Goal: Task Accomplishment & Management: Use online tool/utility

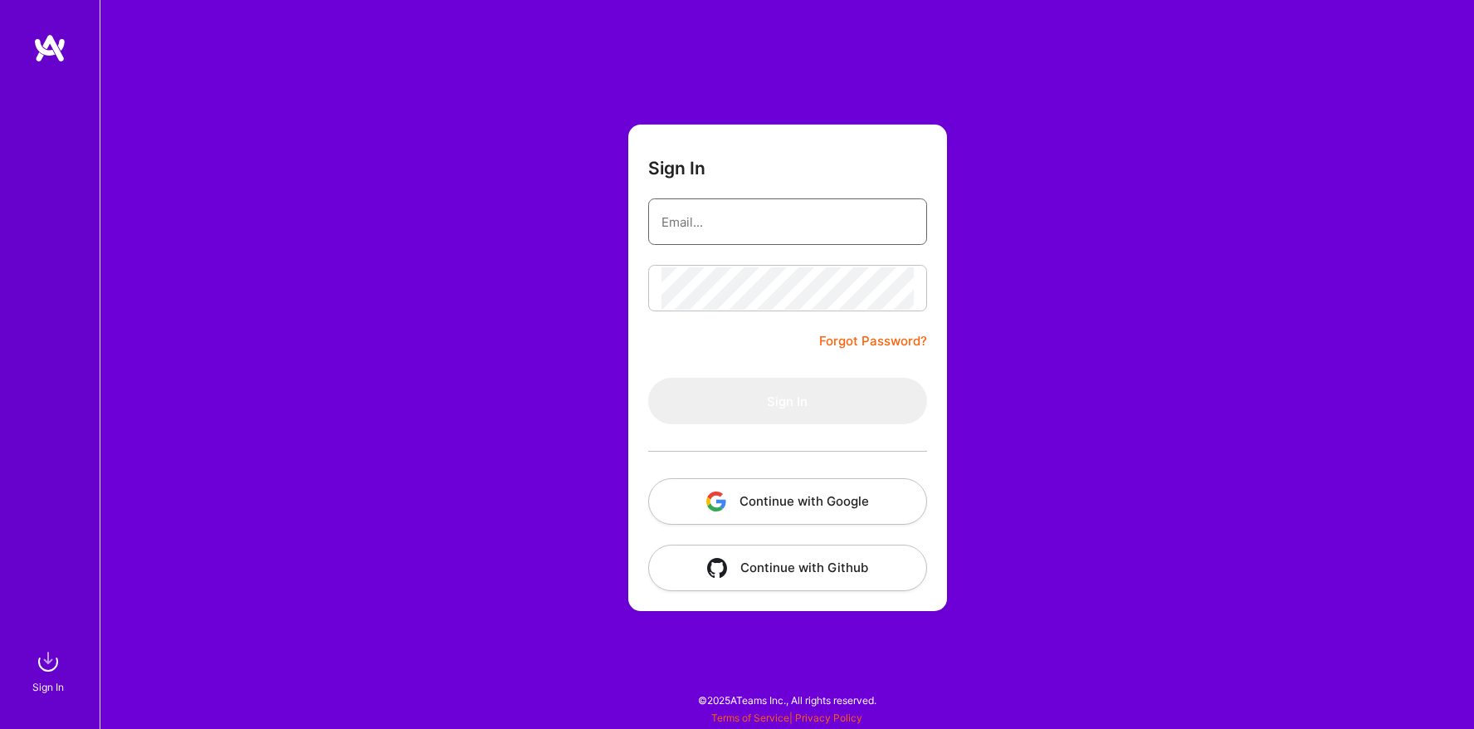
type input "[EMAIL_ADDRESS][DOMAIN_NAME]"
click at [729, 323] on form "Sign In [EMAIL_ADDRESS][DOMAIN_NAME] Forgot Password? Sign In Continue with Goo…" at bounding box center [787, 367] width 319 height 486
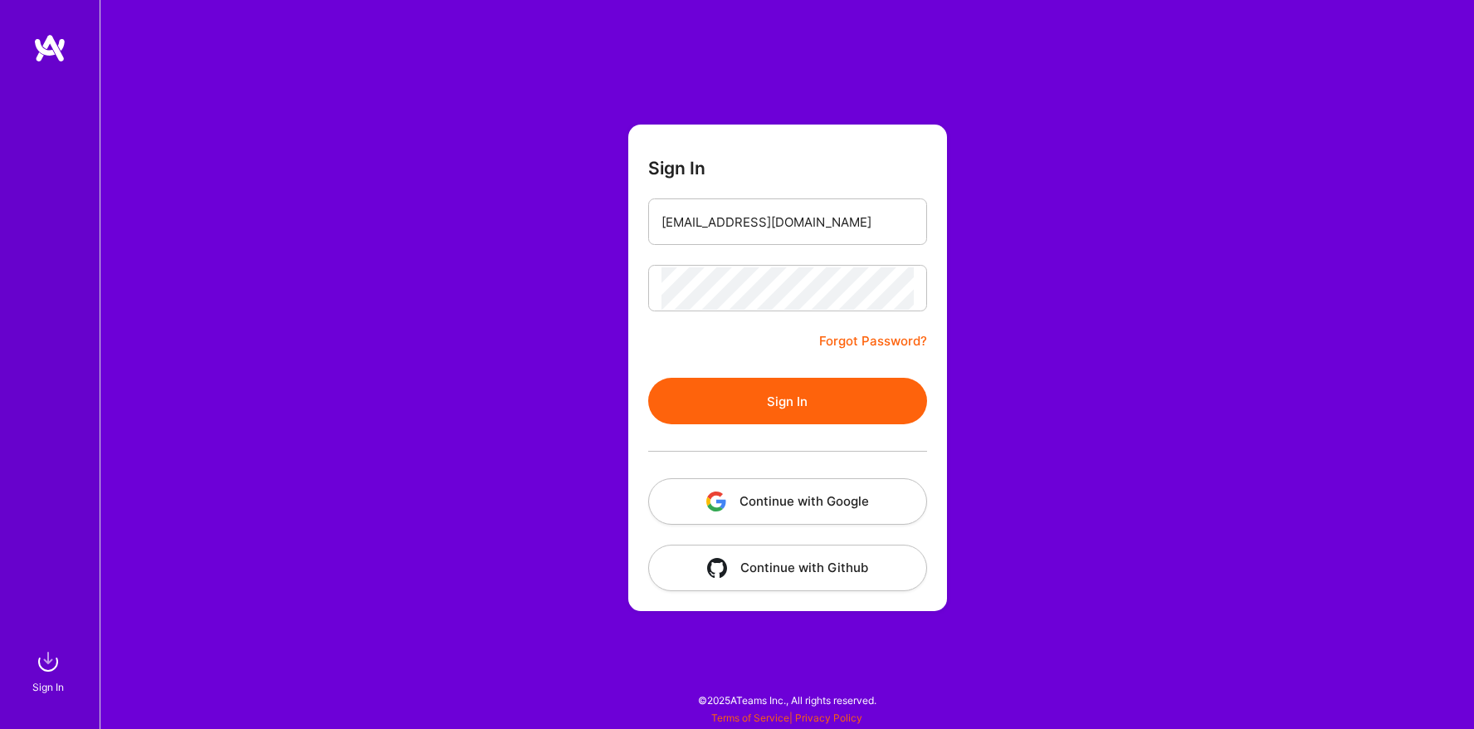
click at [733, 381] on button "Sign In" at bounding box center [787, 401] width 279 height 46
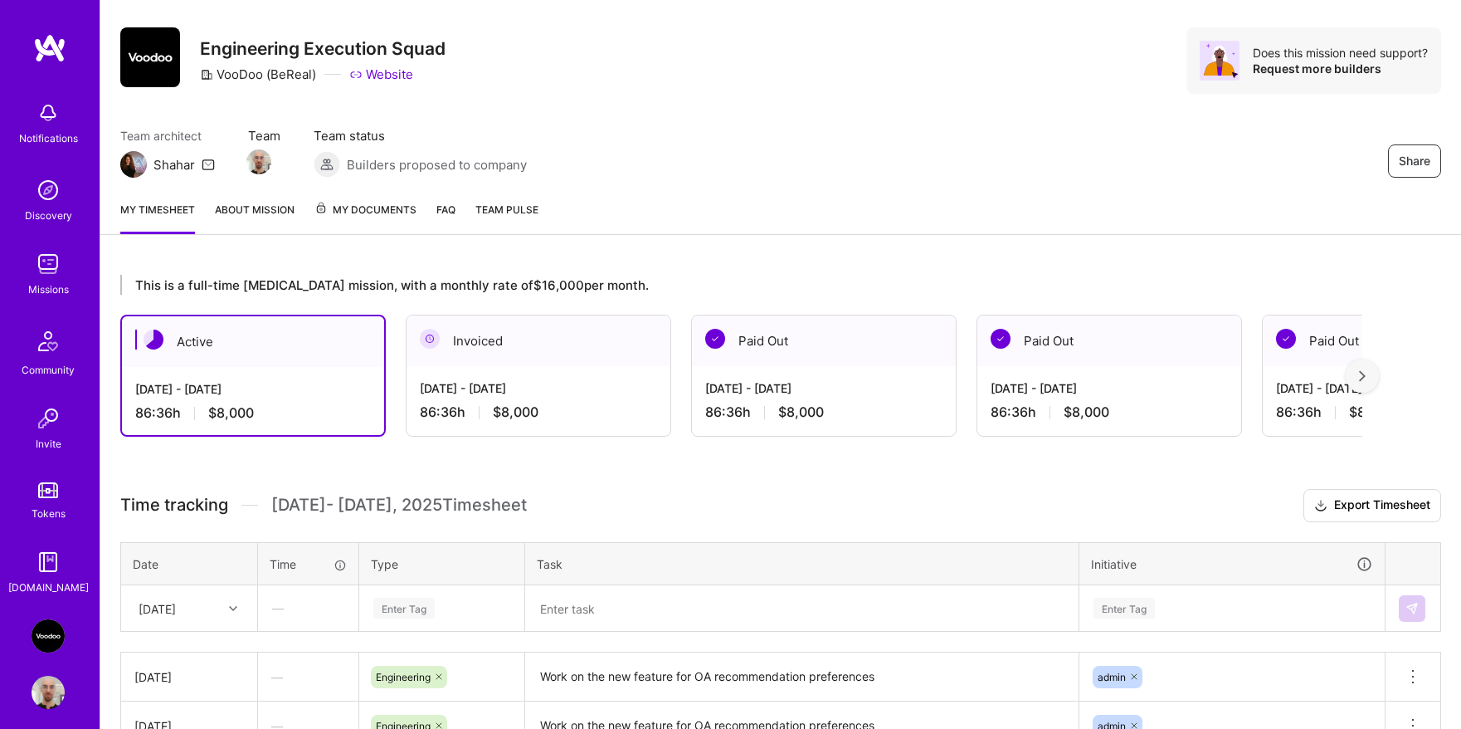
scroll to position [373, 0]
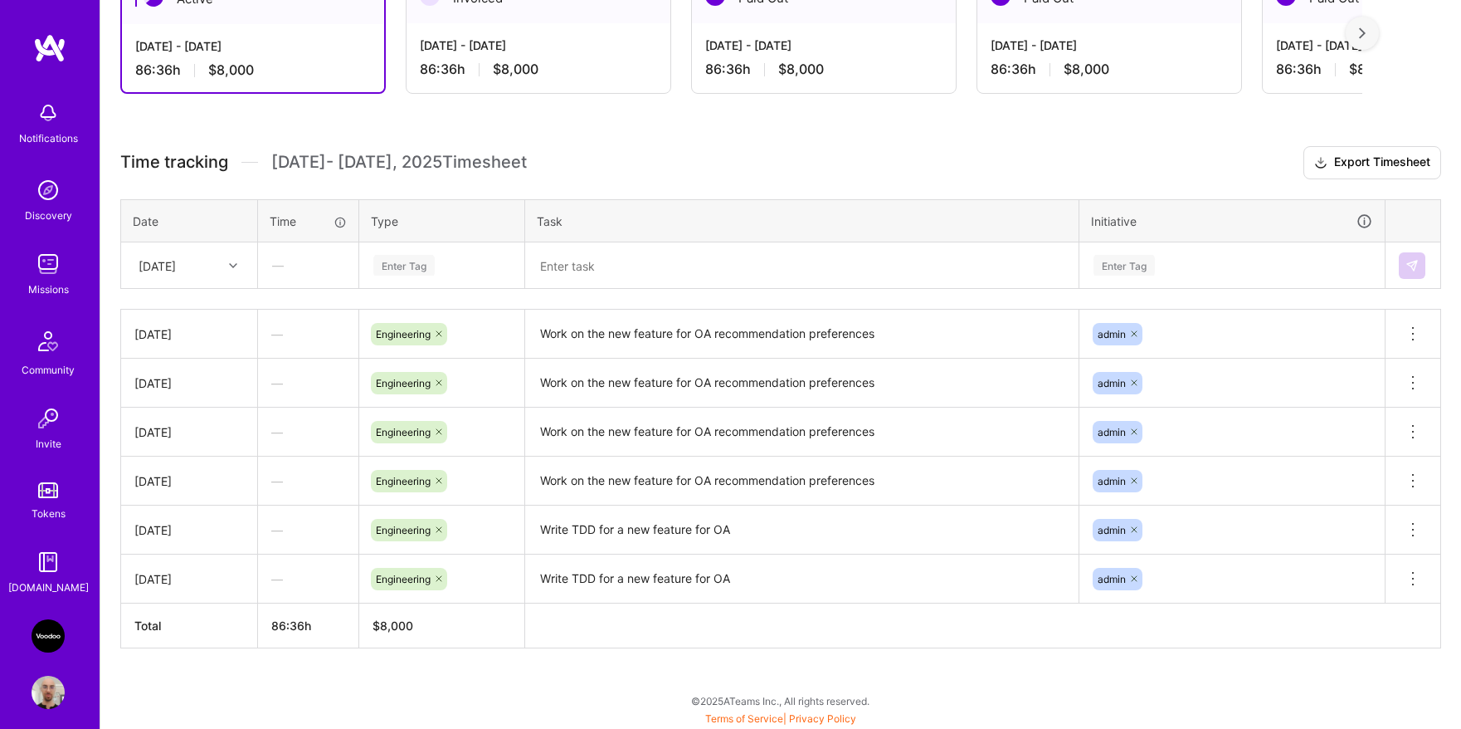
click at [230, 261] on icon at bounding box center [233, 265] width 8 height 8
click at [182, 522] on div "[DATE]" at bounding box center [189, 524] width 134 height 31
click at [656, 330] on textarea "Work on the new feature for OA recommendation preferences" at bounding box center [802, 334] width 550 height 46
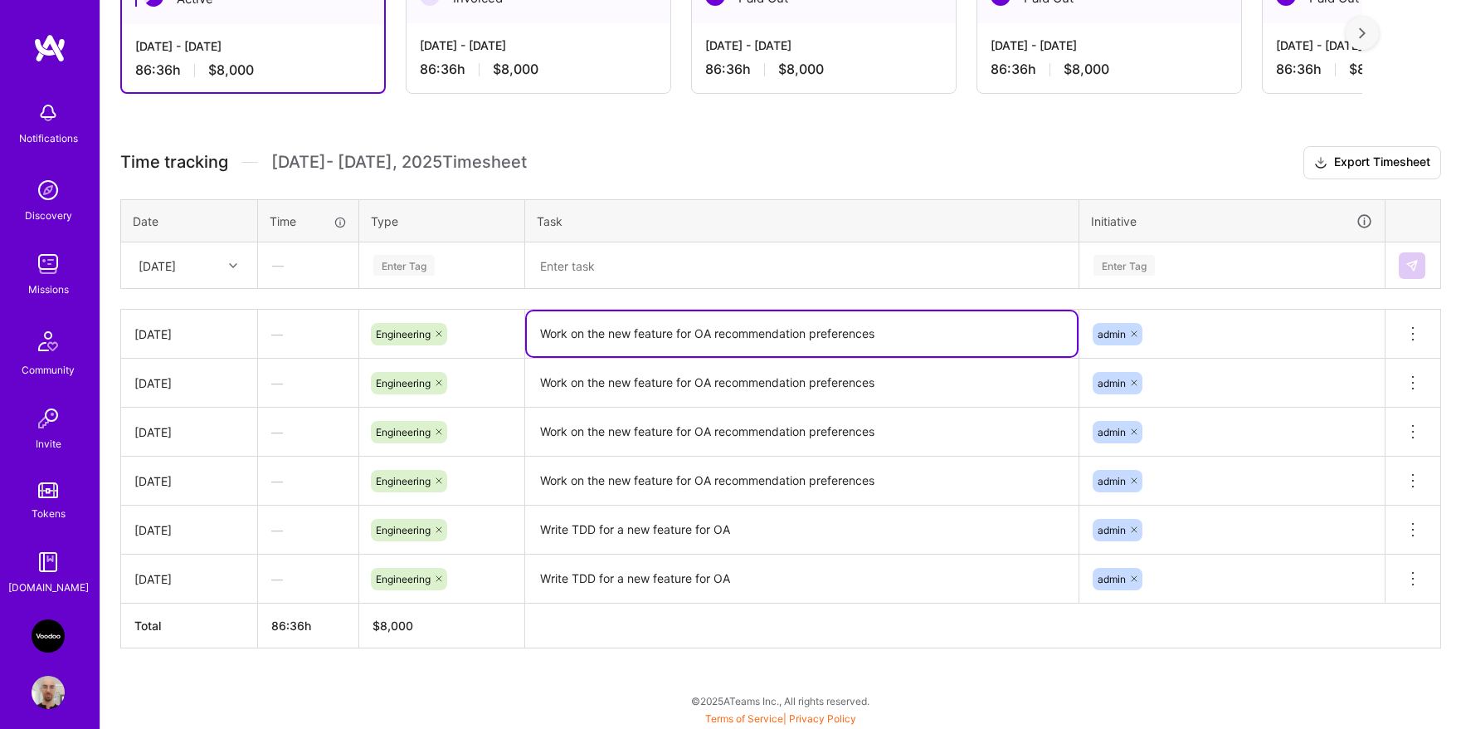
click at [656, 330] on textarea "Work on the new feature for OA recommendation preferences" at bounding box center [802, 333] width 550 height 45
click at [421, 261] on div "Enter Tag" at bounding box center [403, 265] width 61 height 26
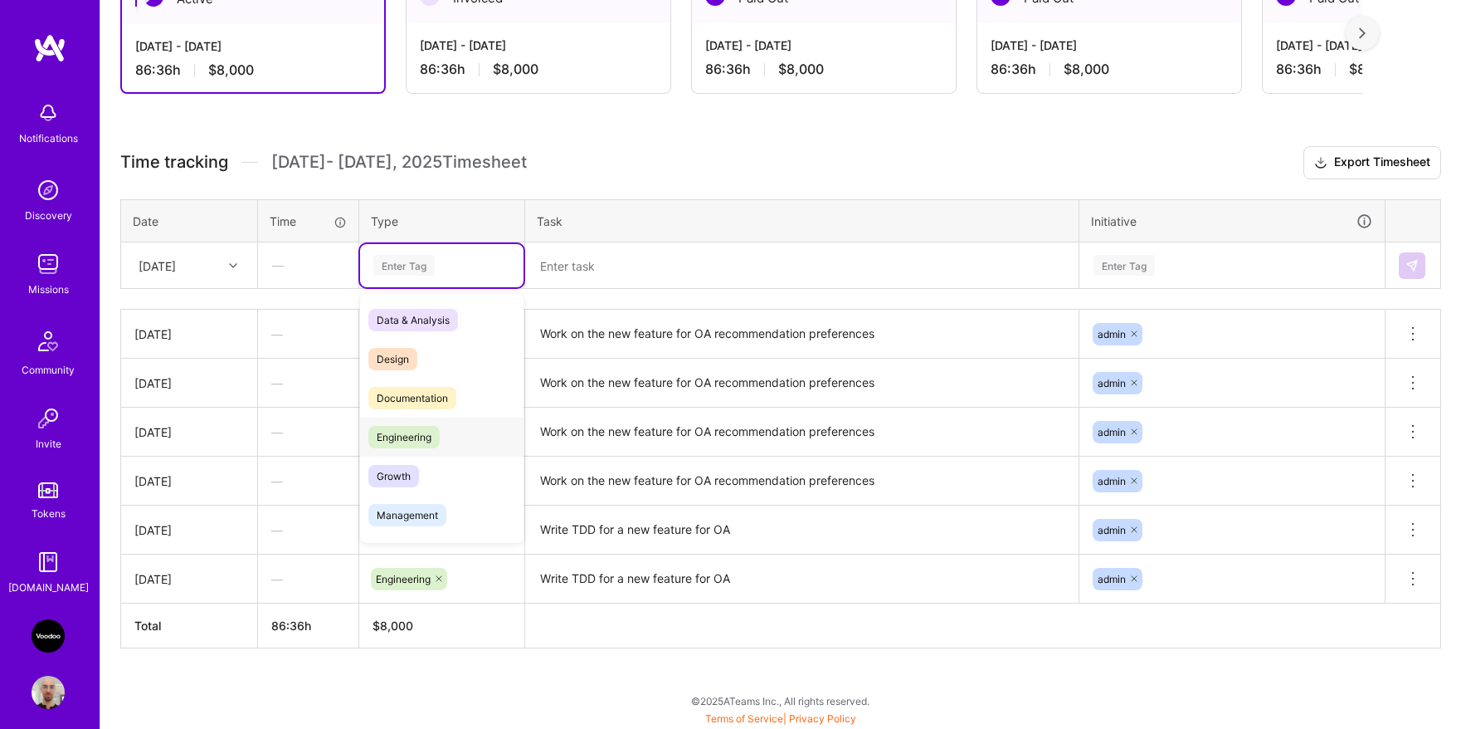
click at [410, 436] on span "Engineering" at bounding box center [403, 437] width 71 height 22
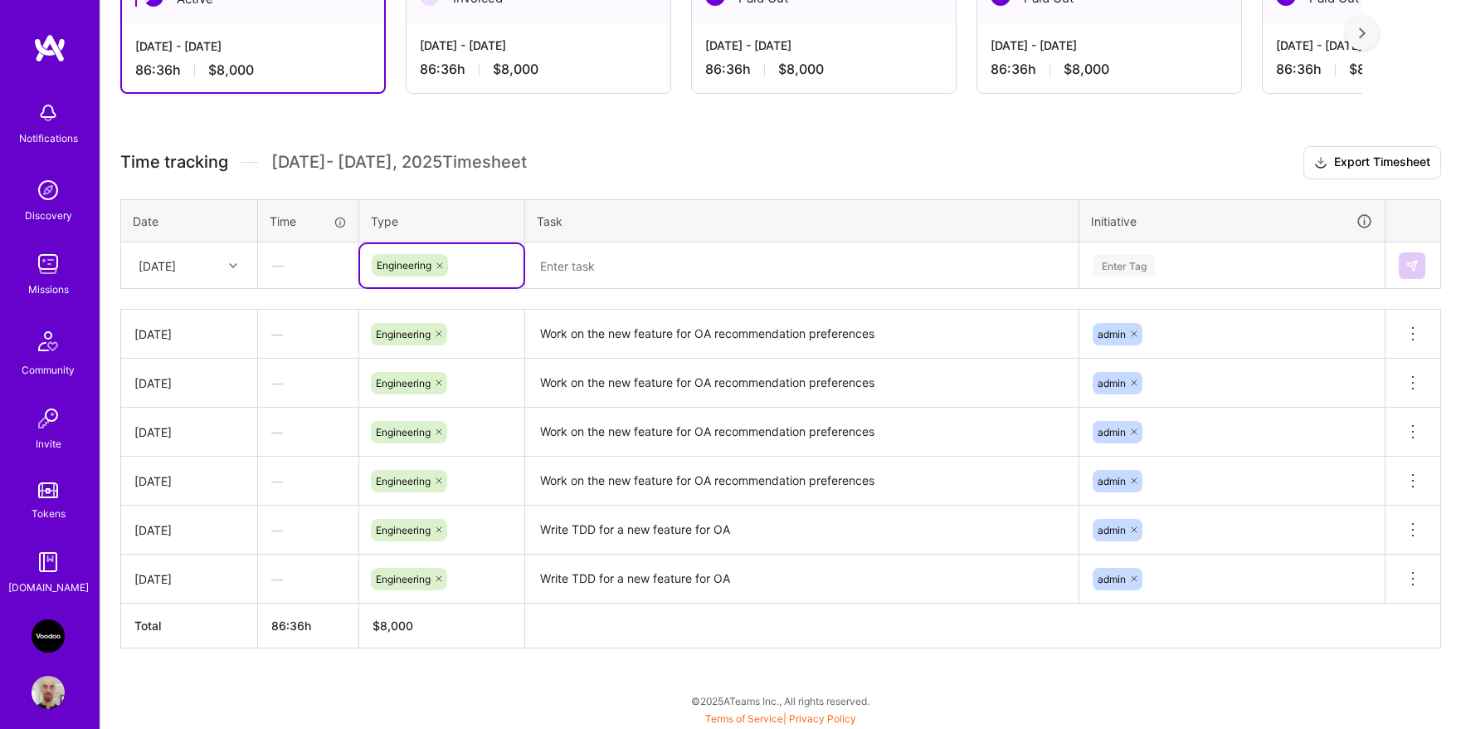
click at [704, 251] on textarea at bounding box center [802, 265] width 550 height 43
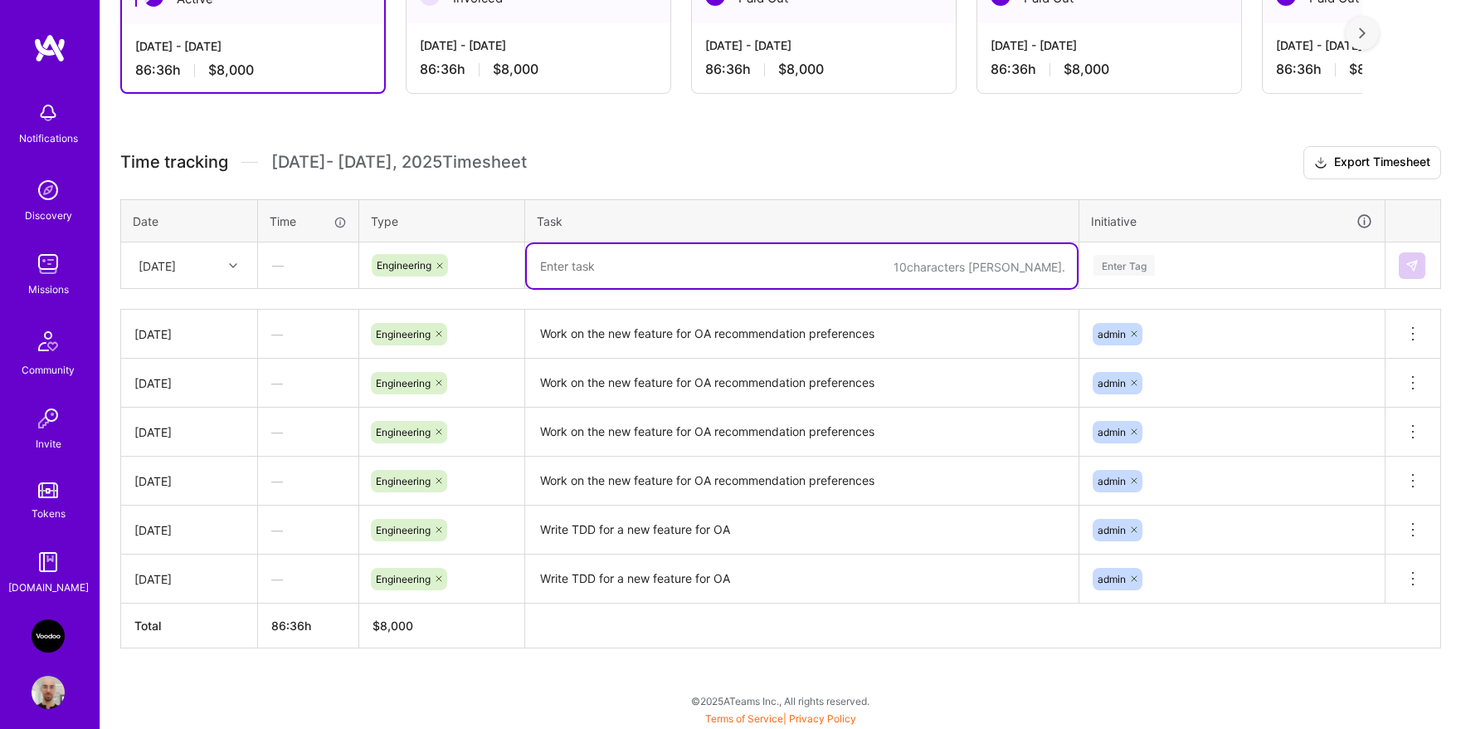
paste textarea "Work on the new feature for OA recommendation preferences"
type textarea "Work on the new feature for OA recommendation preferences"
click at [1221, 267] on div "Enter Tag" at bounding box center [1232, 265] width 280 height 21
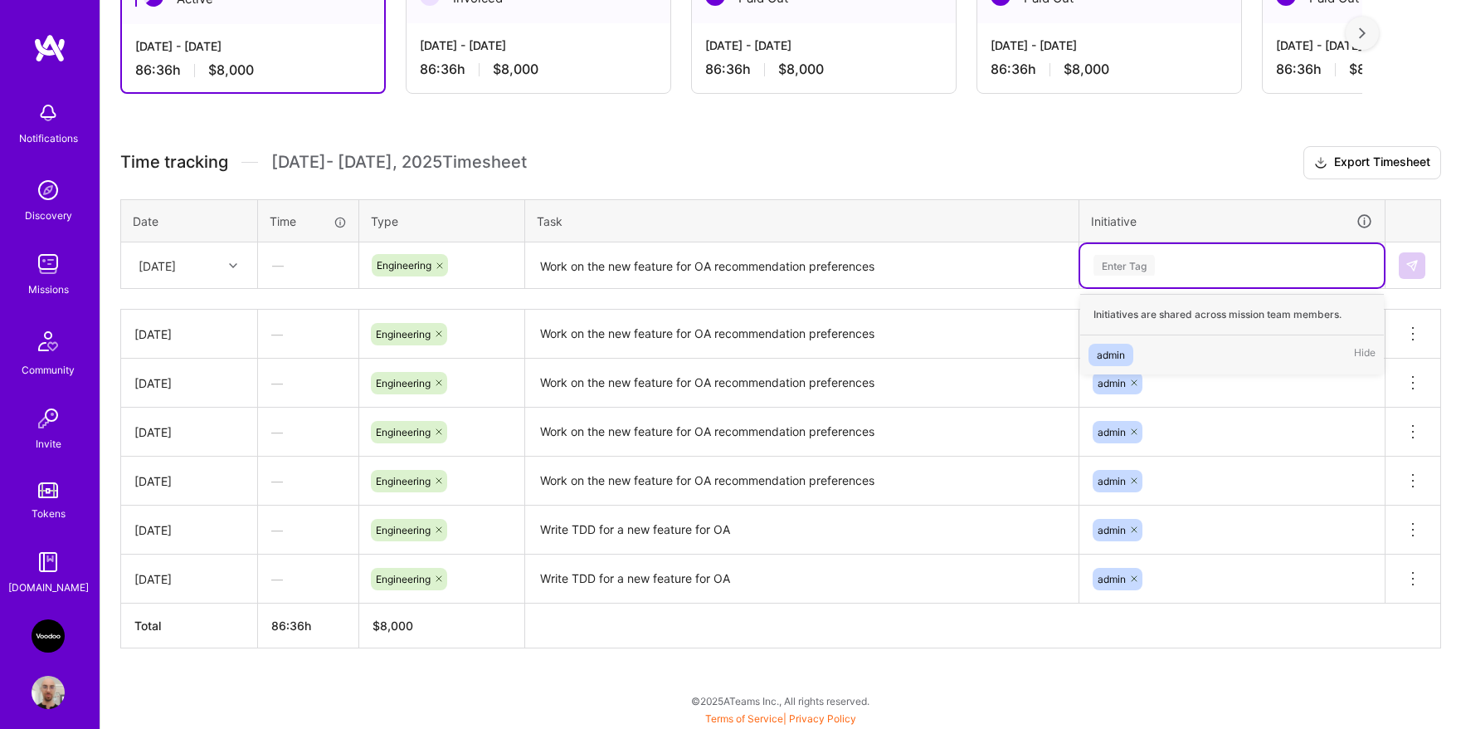
click at [1138, 356] on div "admin Hide" at bounding box center [1232, 354] width 304 height 39
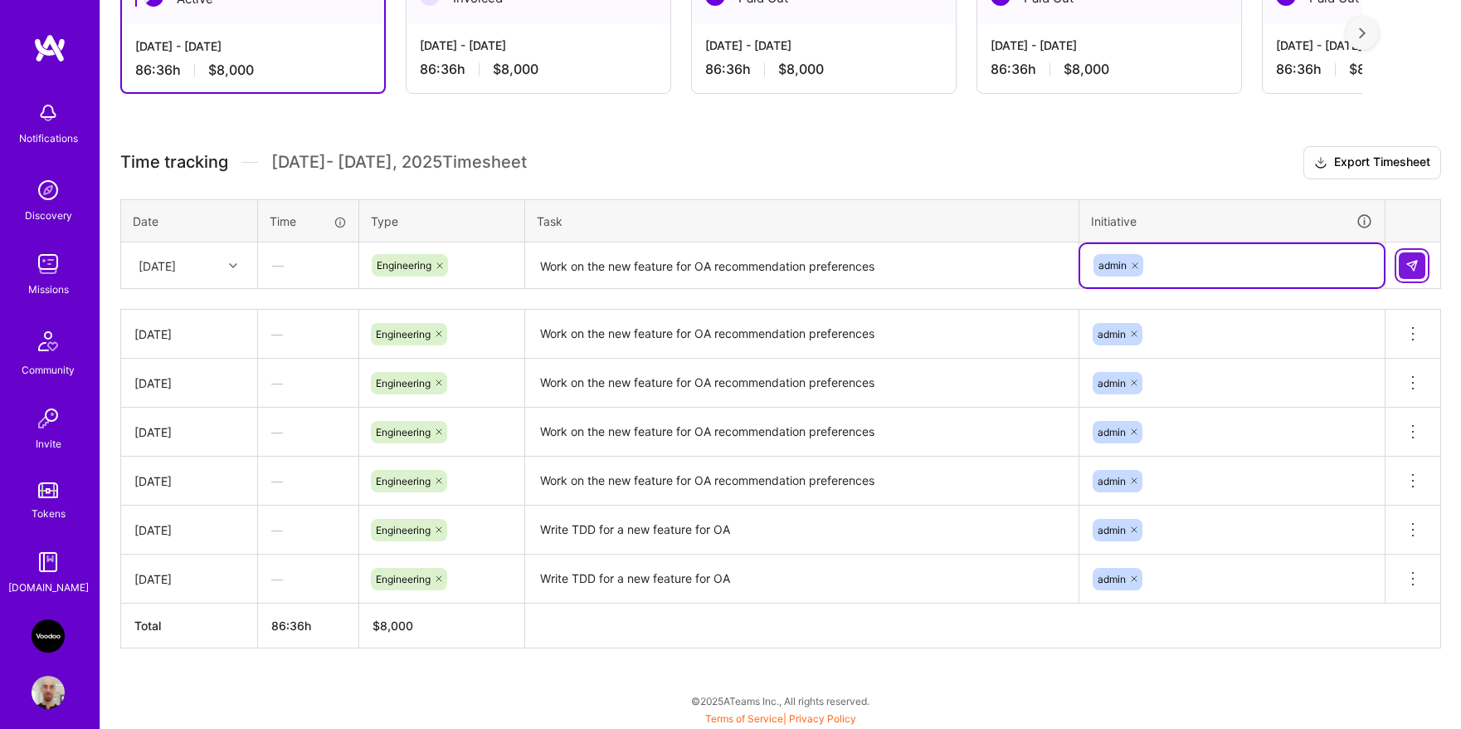
click at [1409, 260] on img at bounding box center [1412, 265] width 13 height 13
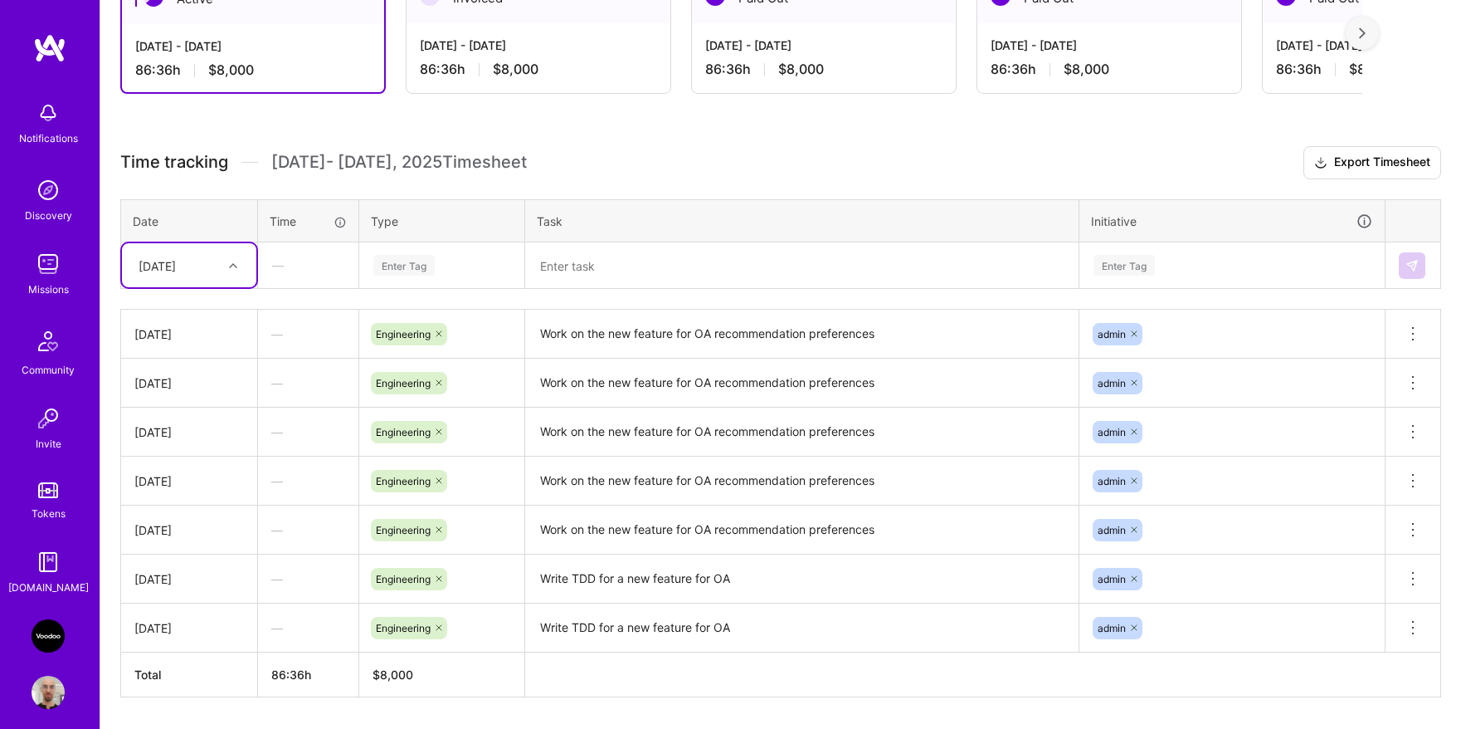
click at [421, 271] on div "Enter Tag" at bounding box center [403, 265] width 61 height 26
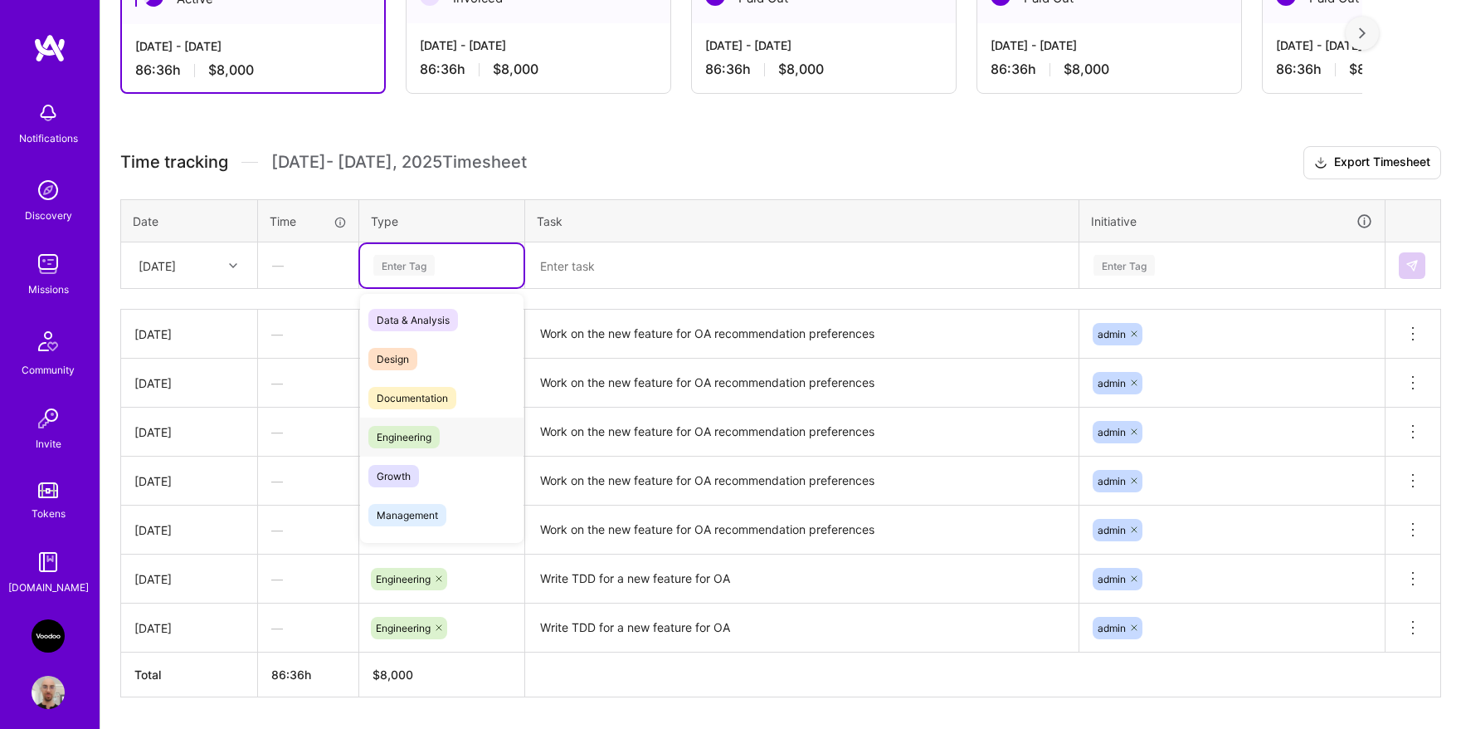
click at [408, 426] on span "Engineering" at bounding box center [403, 437] width 71 height 22
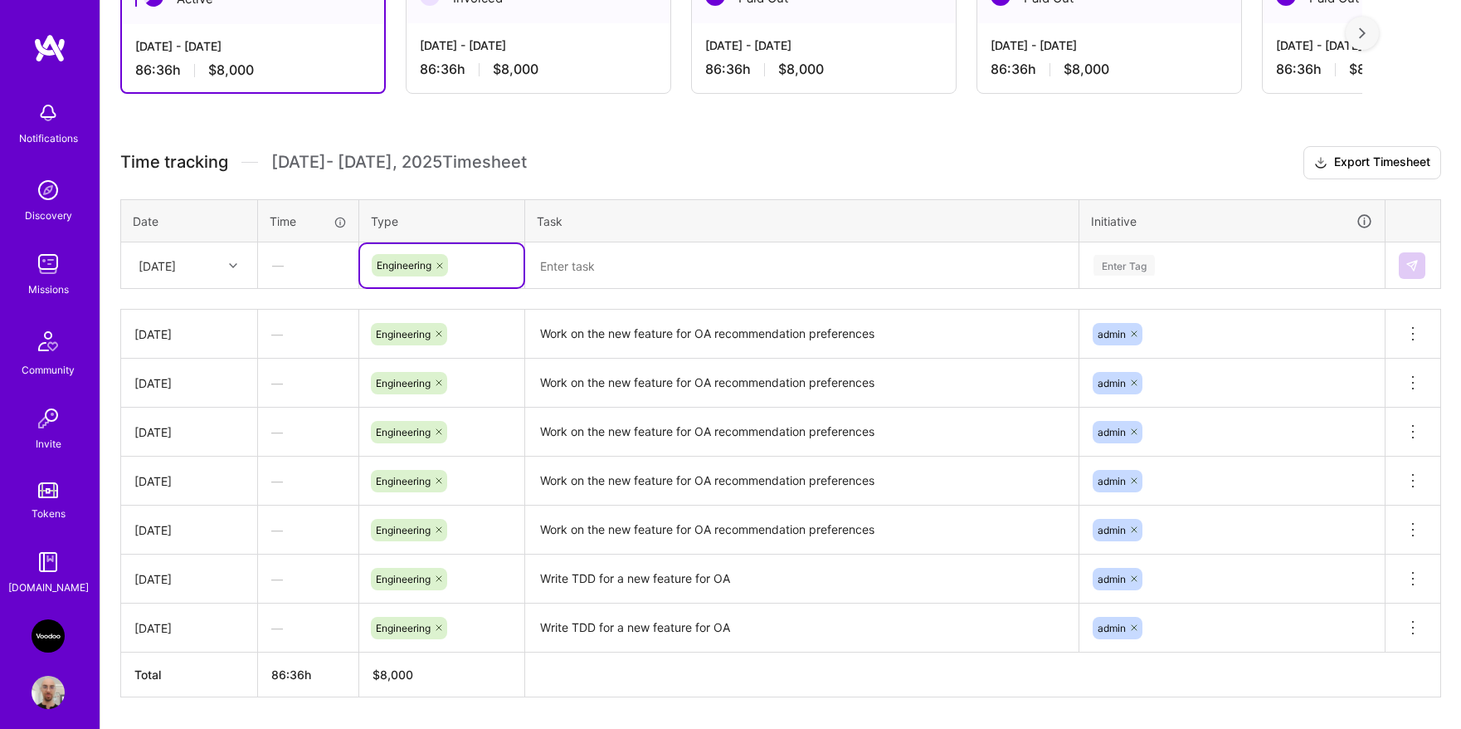
click at [615, 271] on textarea at bounding box center [802, 266] width 550 height 44
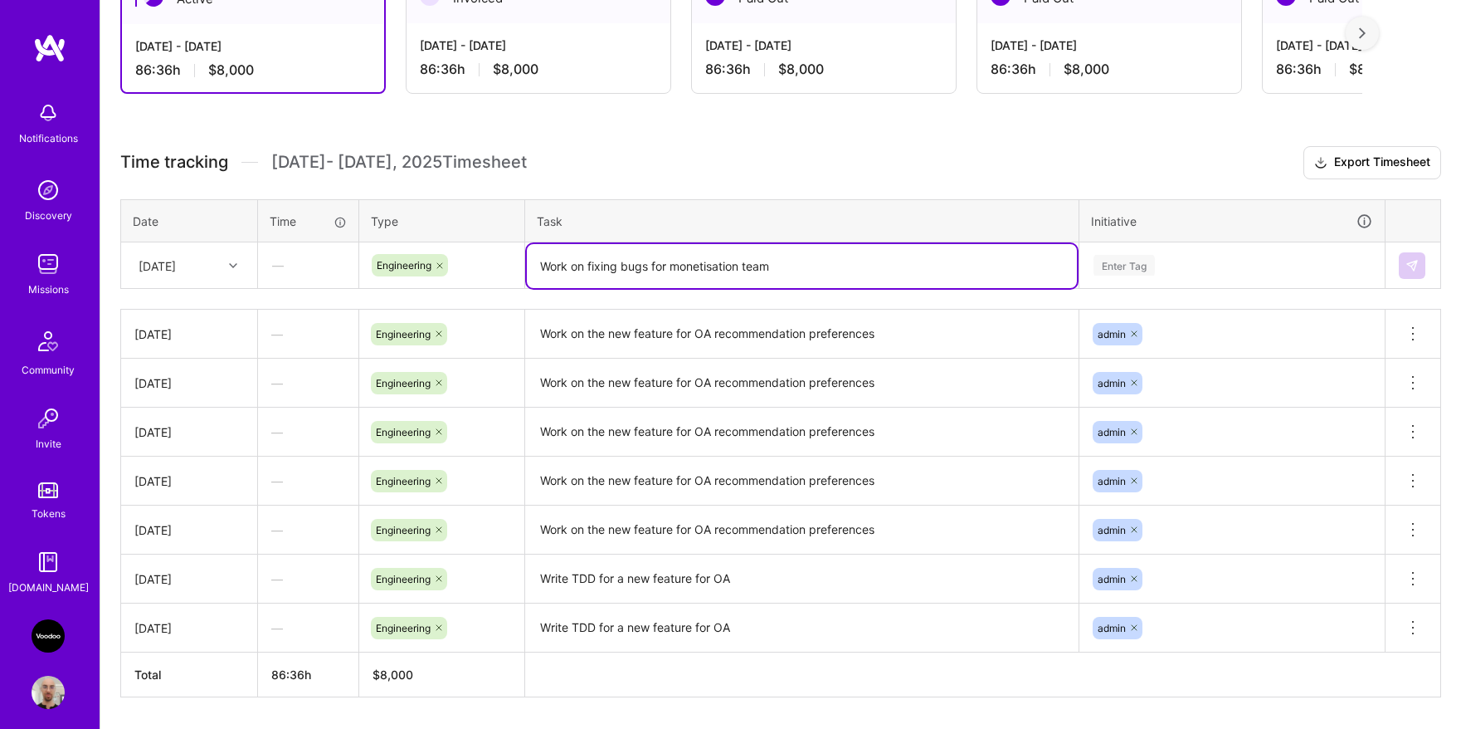
type textarea "Work on fixing bugs for monetisation team"
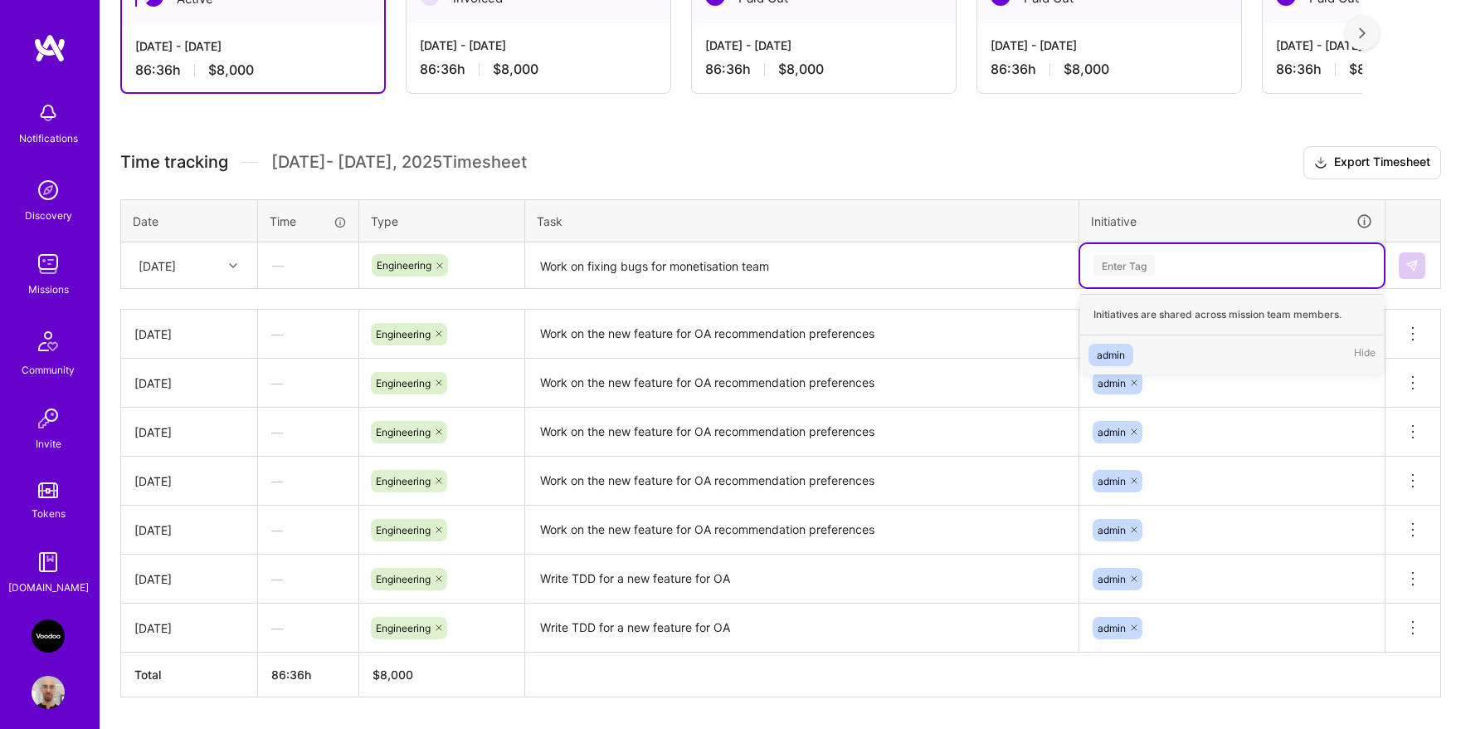
click at [1147, 262] on div "Enter Tag" at bounding box center [1124, 265] width 61 height 26
click at [1119, 353] on div "admin" at bounding box center [1111, 354] width 28 height 17
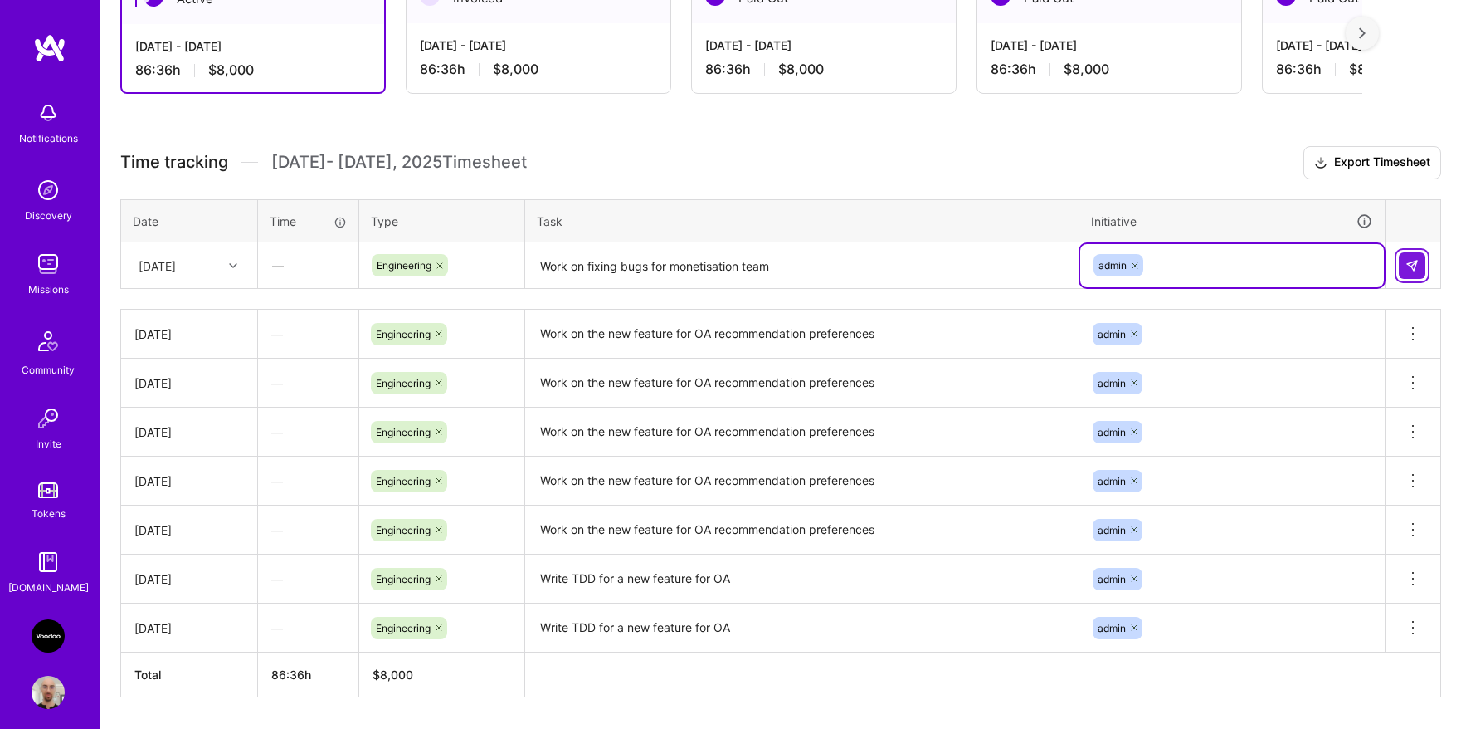
drag, startPoint x: 1421, startPoint y: 267, endPoint x: 1413, endPoint y: 265, distance: 8.7
click at [1421, 266] on button at bounding box center [1412, 265] width 27 height 27
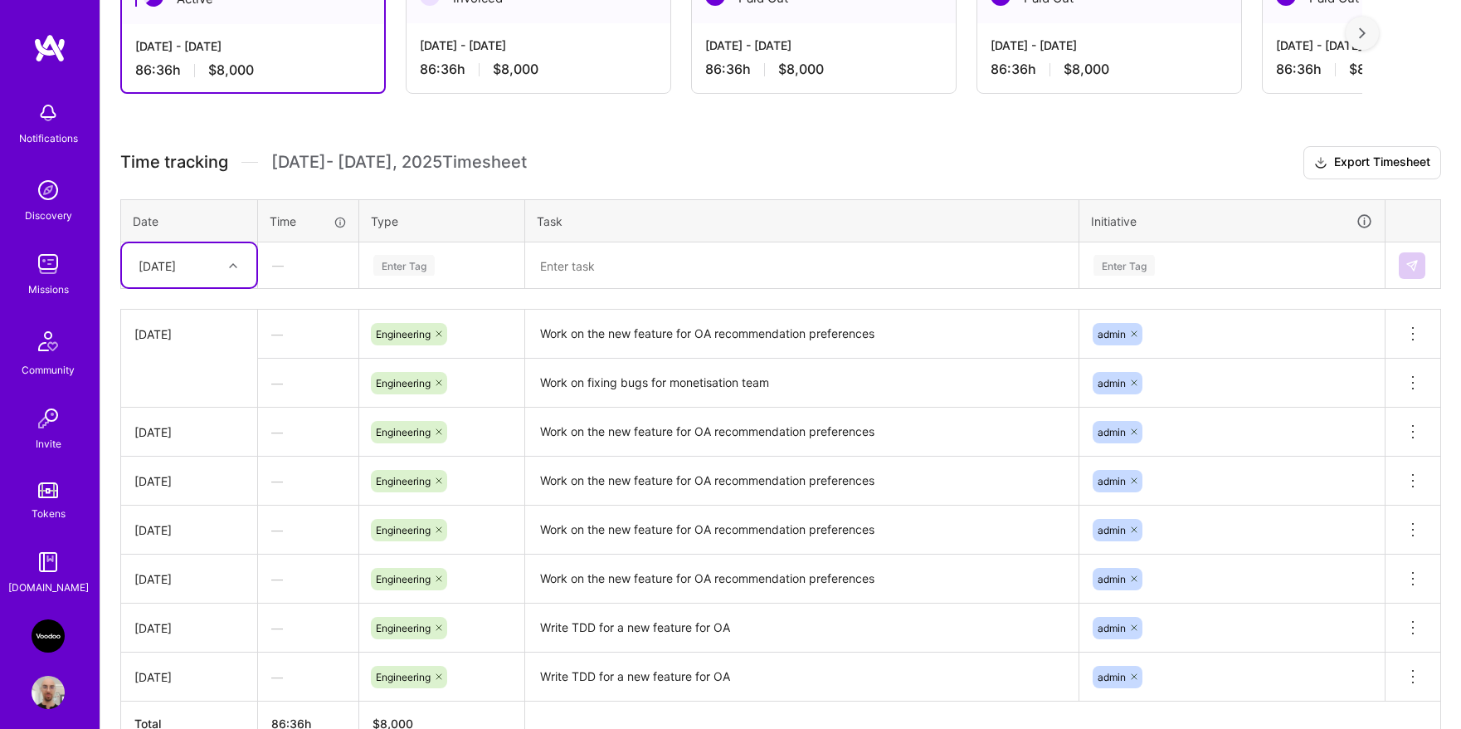
click at [230, 271] on div at bounding box center [235, 266] width 26 height 22
drag, startPoint x: 1289, startPoint y: 381, endPoint x: 1312, endPoint y: 383, distance: 22.5
click at [1291, 382] on div "admin" at bounding box center [1232, 383] width 282 height 26
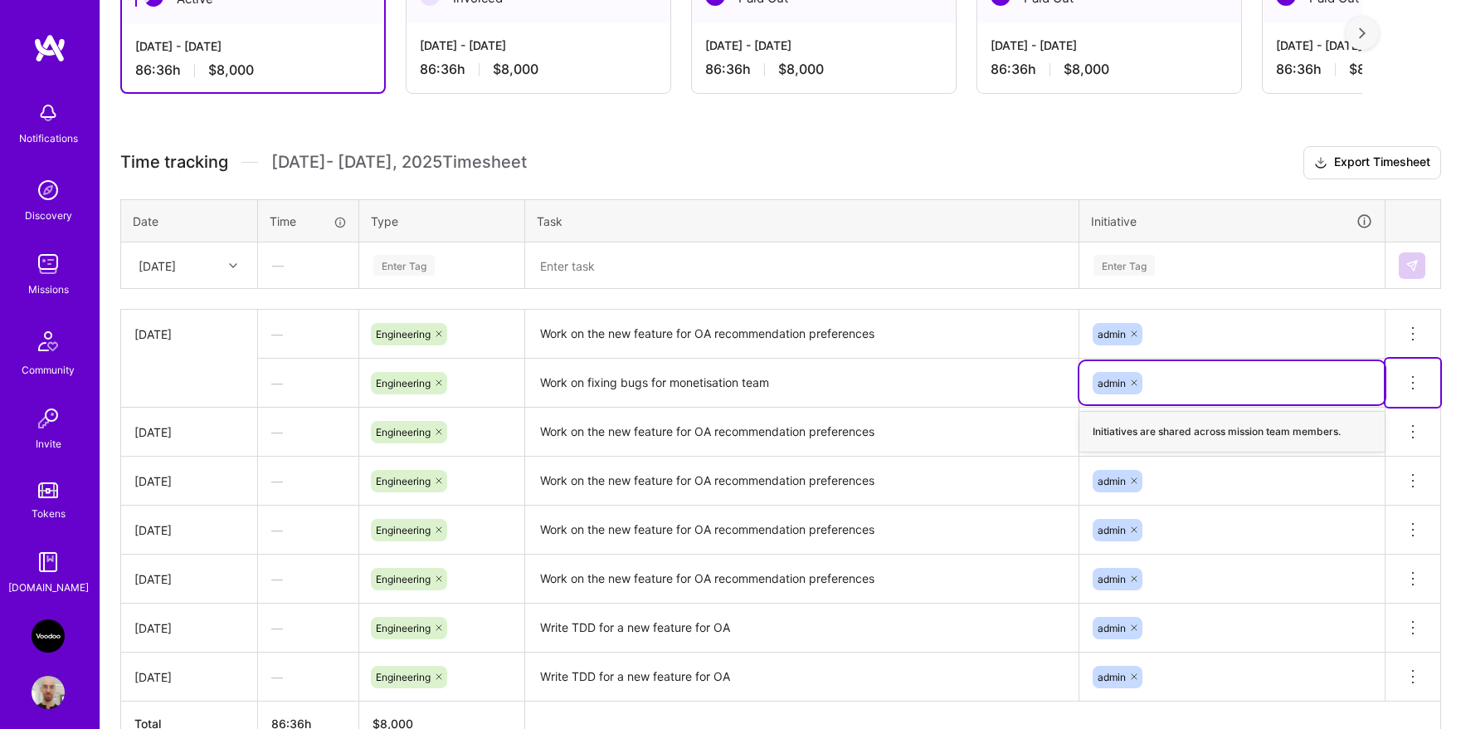
click at [1415, 384] on icon at bounding box center [1413, 383] width 20 height 20
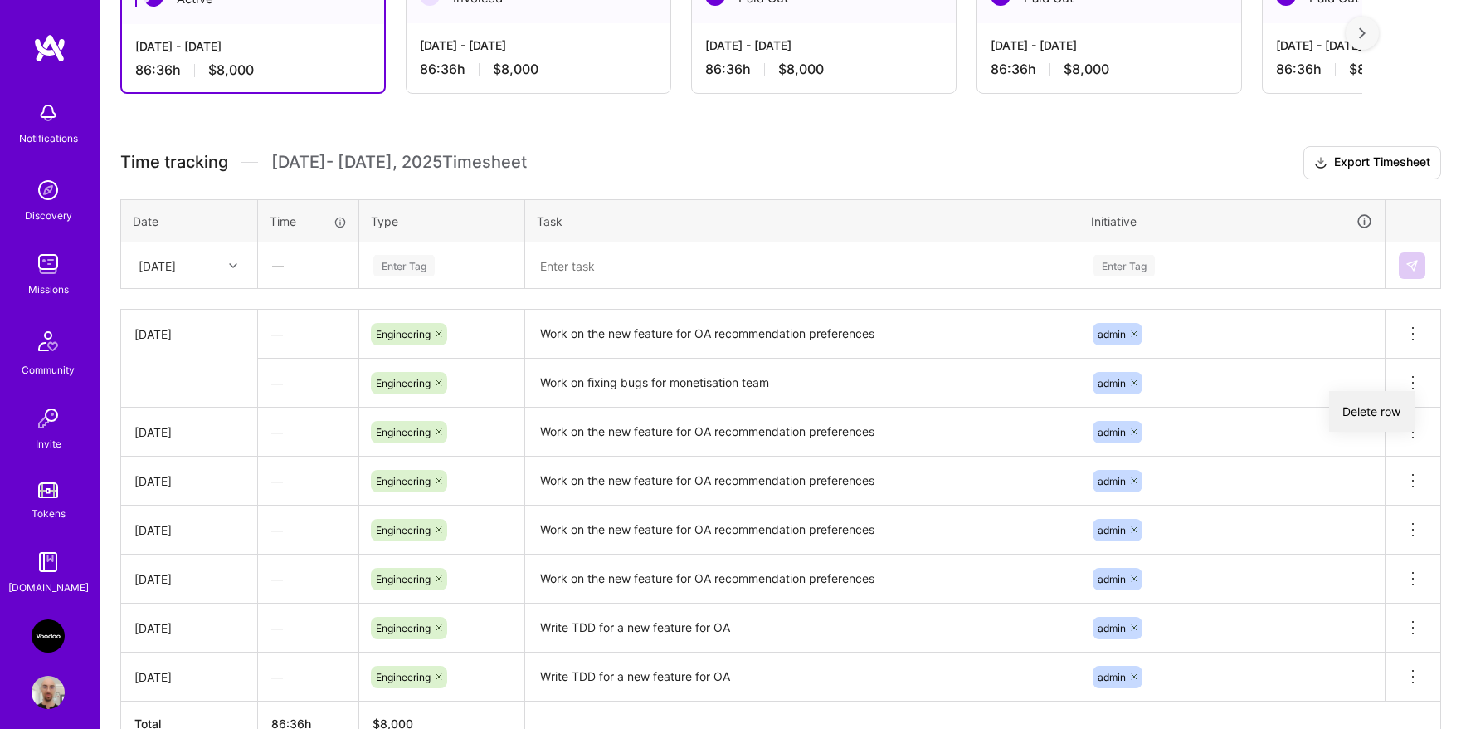
click at [1376, 406] on button "Delete row" at bounding box center [1372, 411] width 86 height 41
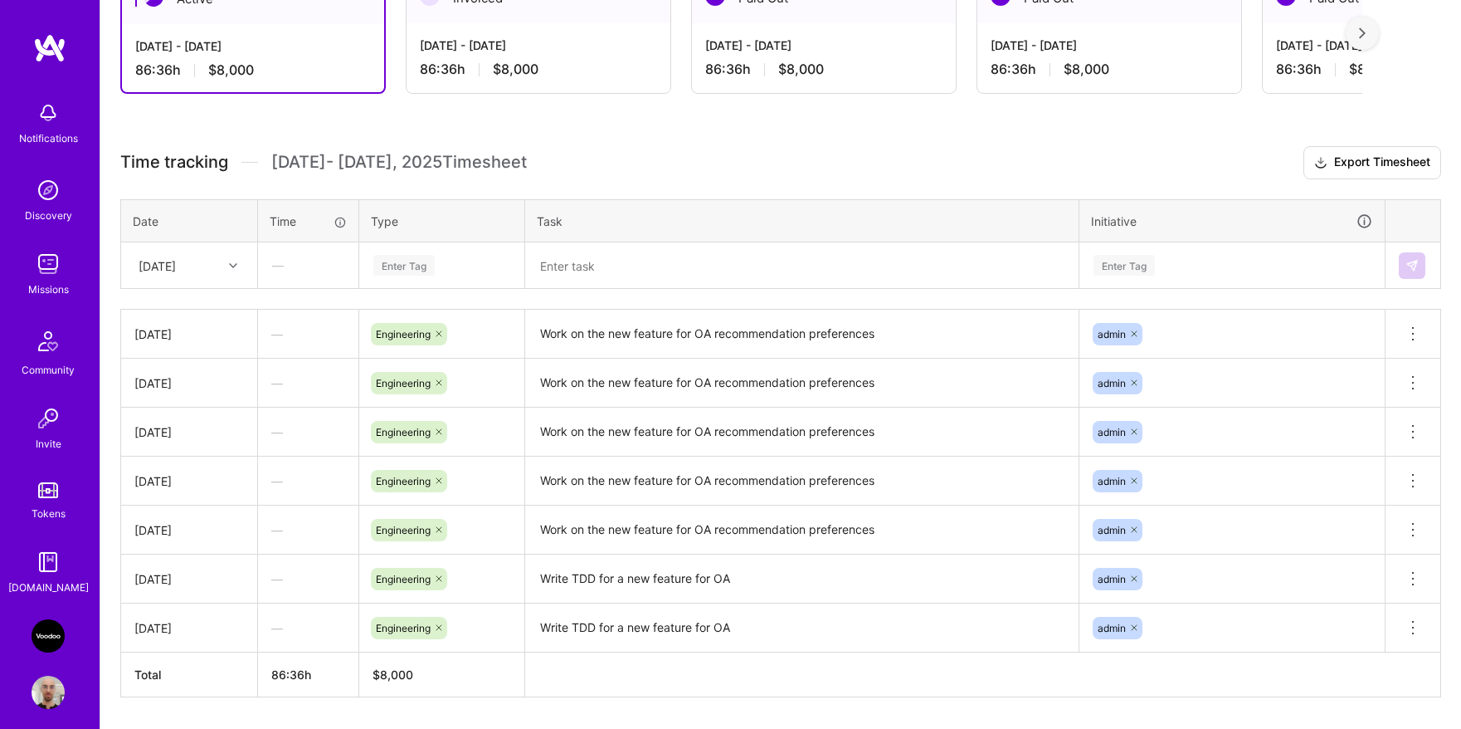
click at [216, 264] on div "[DATE]" at bounding box center [176, 264] width 92 height 27
click at [198, 519] on div "[DATE]" at bounding box center [189, 524] width 134 height 31
click at [438, 266] on div "Enter Tag" at bounding box center [442, 265] width 140 height 21
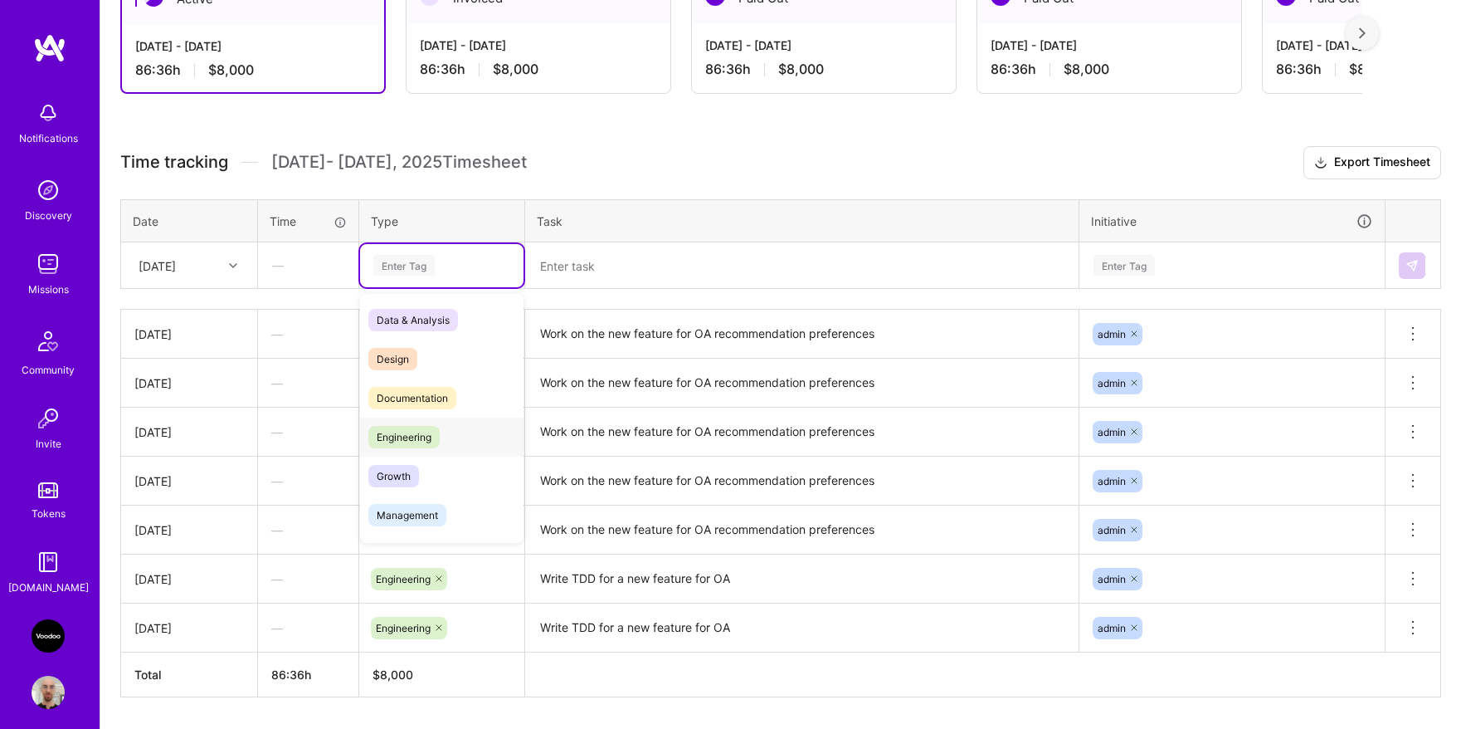
click at [422, 436] on span "Engineering" at bounding box center [403, 437] width 71 height 22
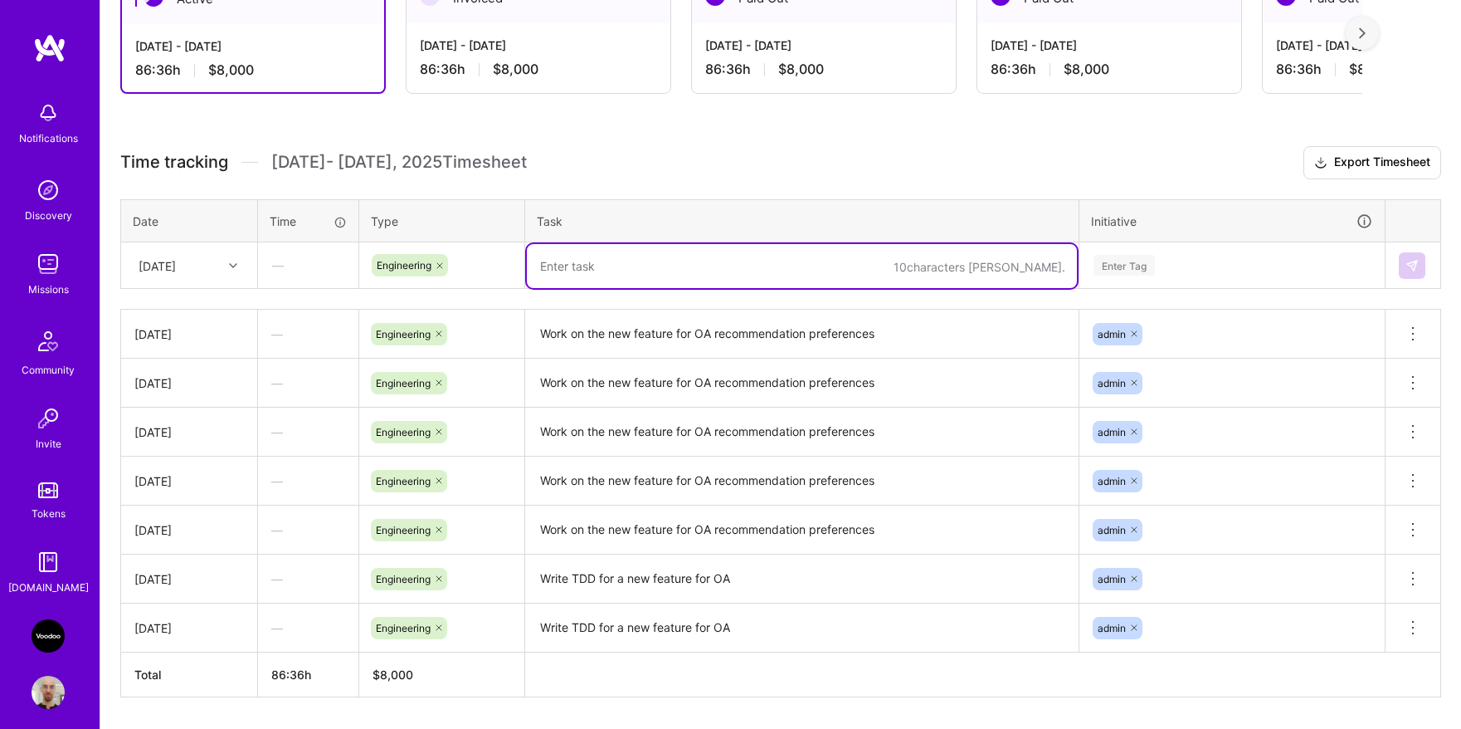
click at [610, 275] on textarea at bounding box center [802, 266] width 550 height 44
type textarea "Work on fixing bugs for monetisation team"
click at [1291, 275] on div "Enter Tag" at bounding box center [1232, 265] width 304 height 43
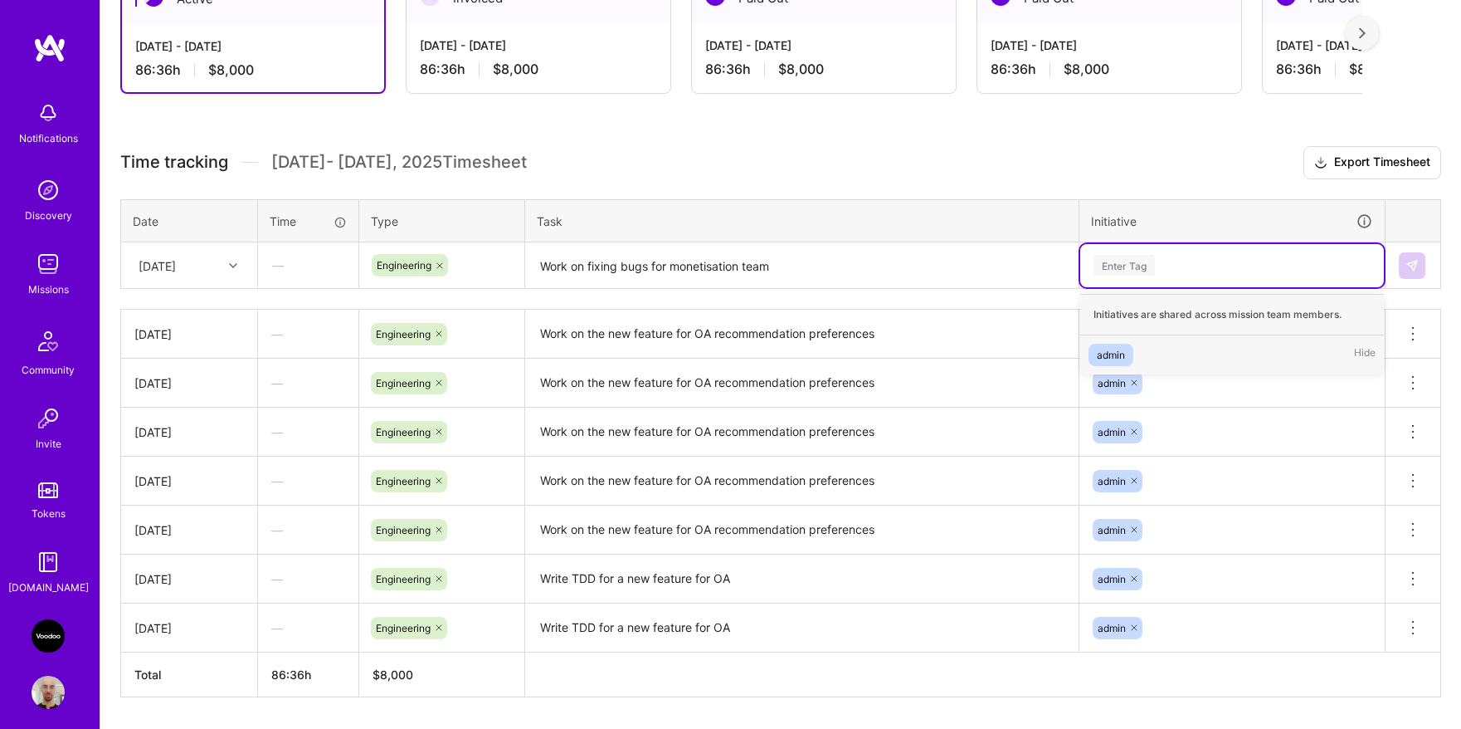
click at [1166, 350] on div "admin Hide" at bounding box center [1232, 354] width 304 height 39
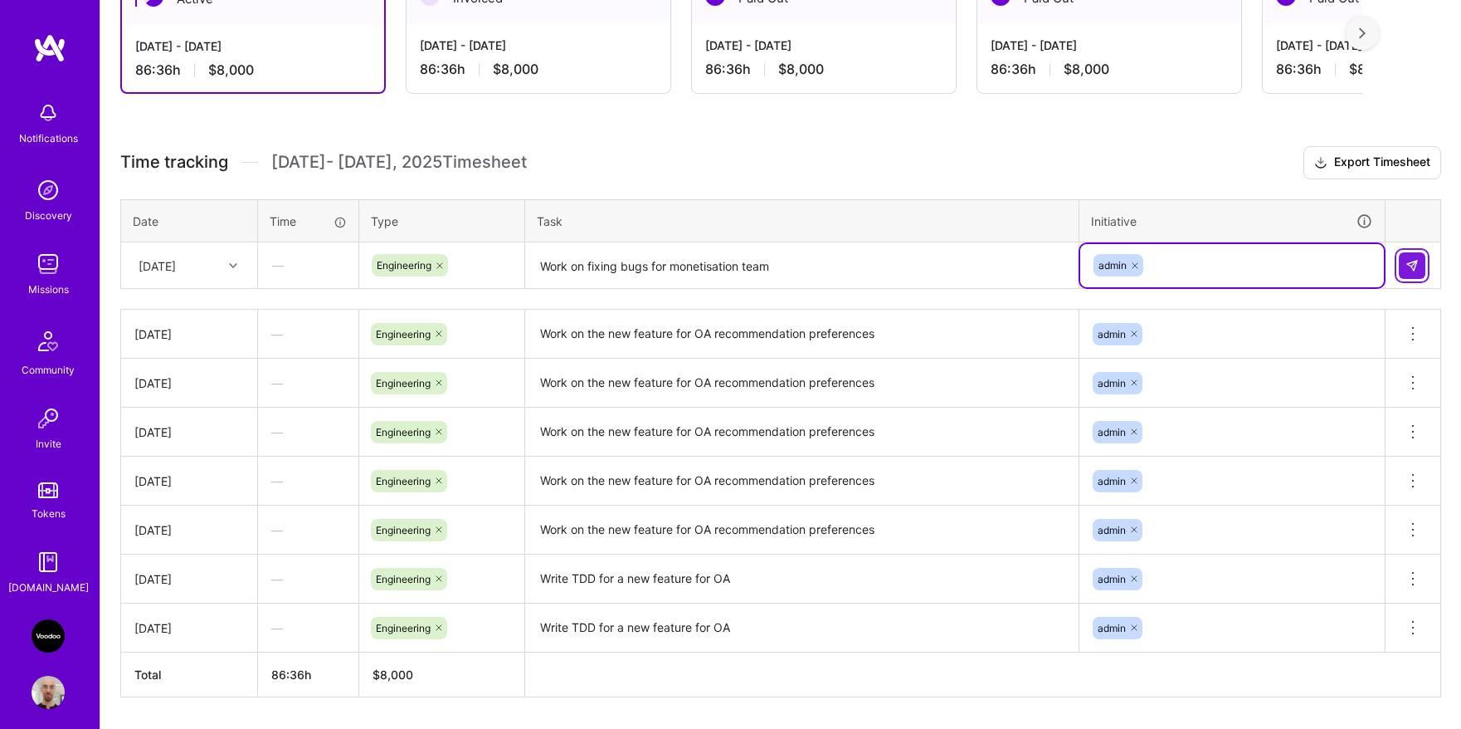
click at [1411, 271] on button at bounding box center [1412, 265] width 27 height 27
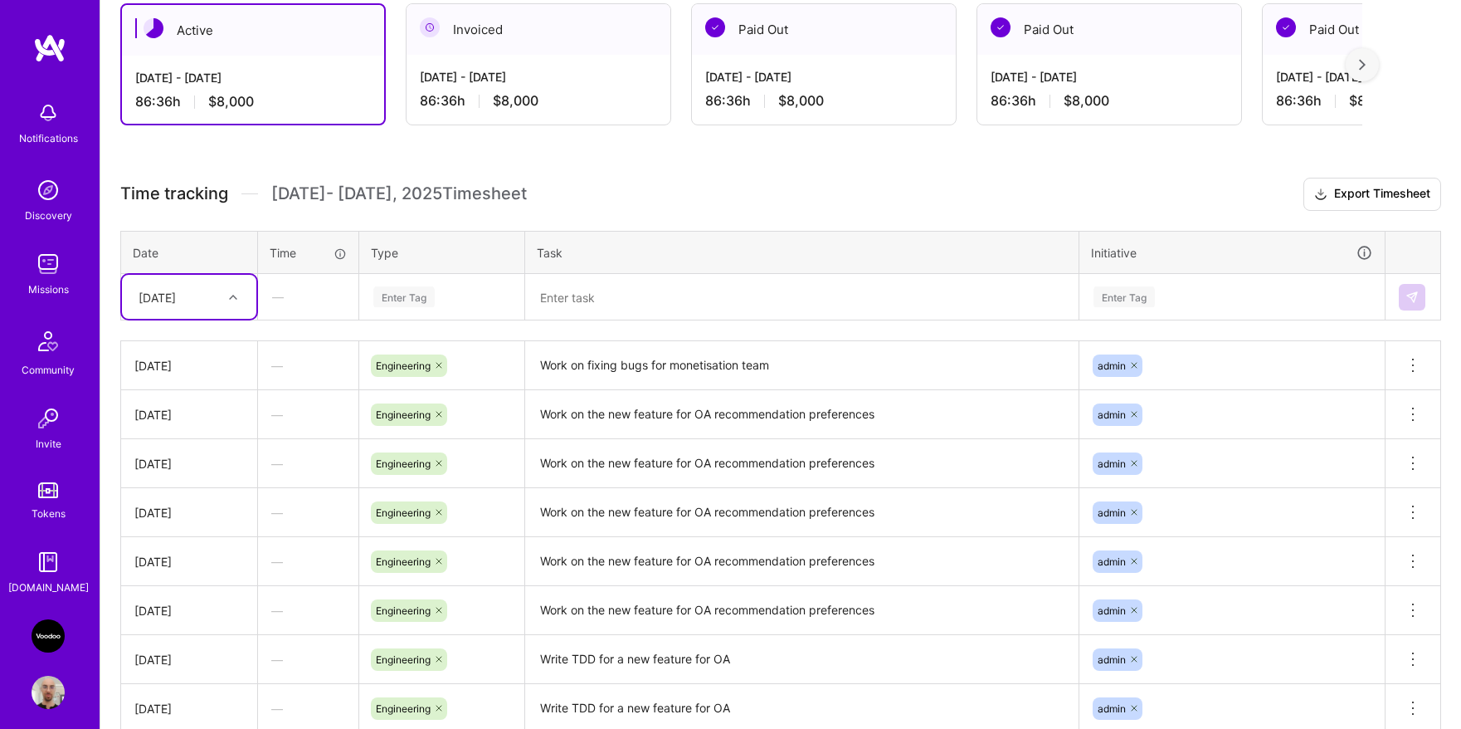
scroll to position [213, 0]
